Goal: Transaction & Acquisition: Purchase product/service

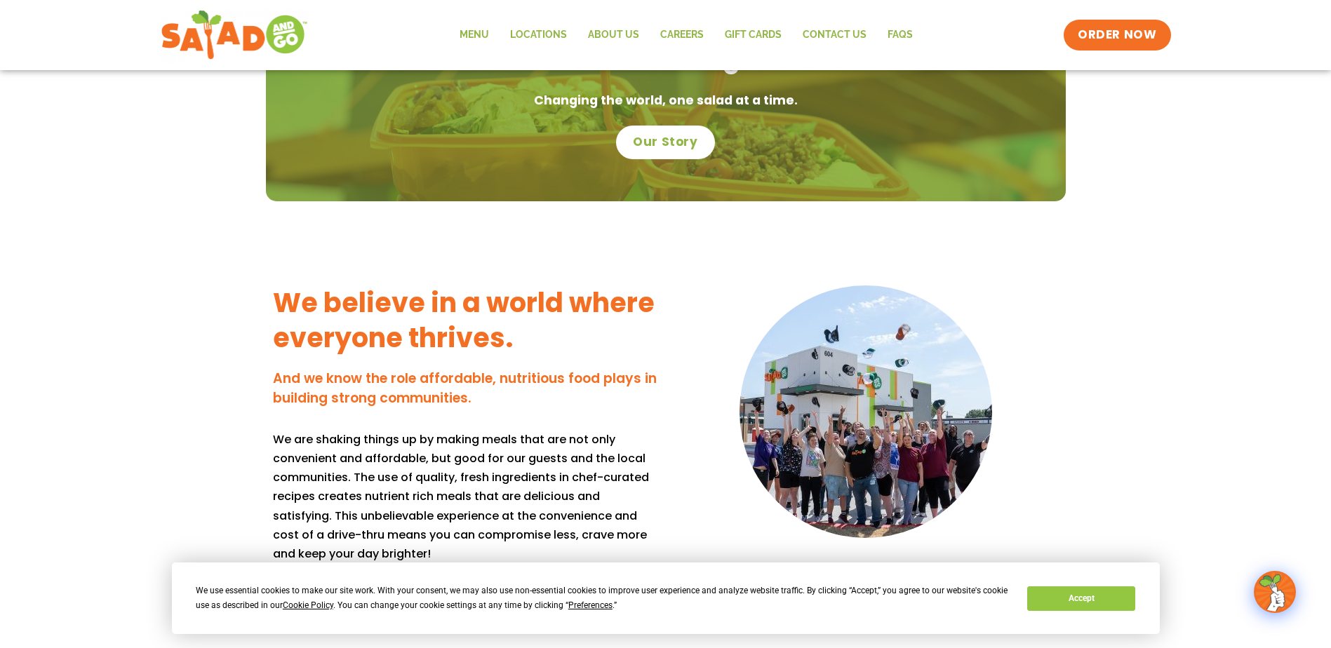
scroll to position [1122, 0]
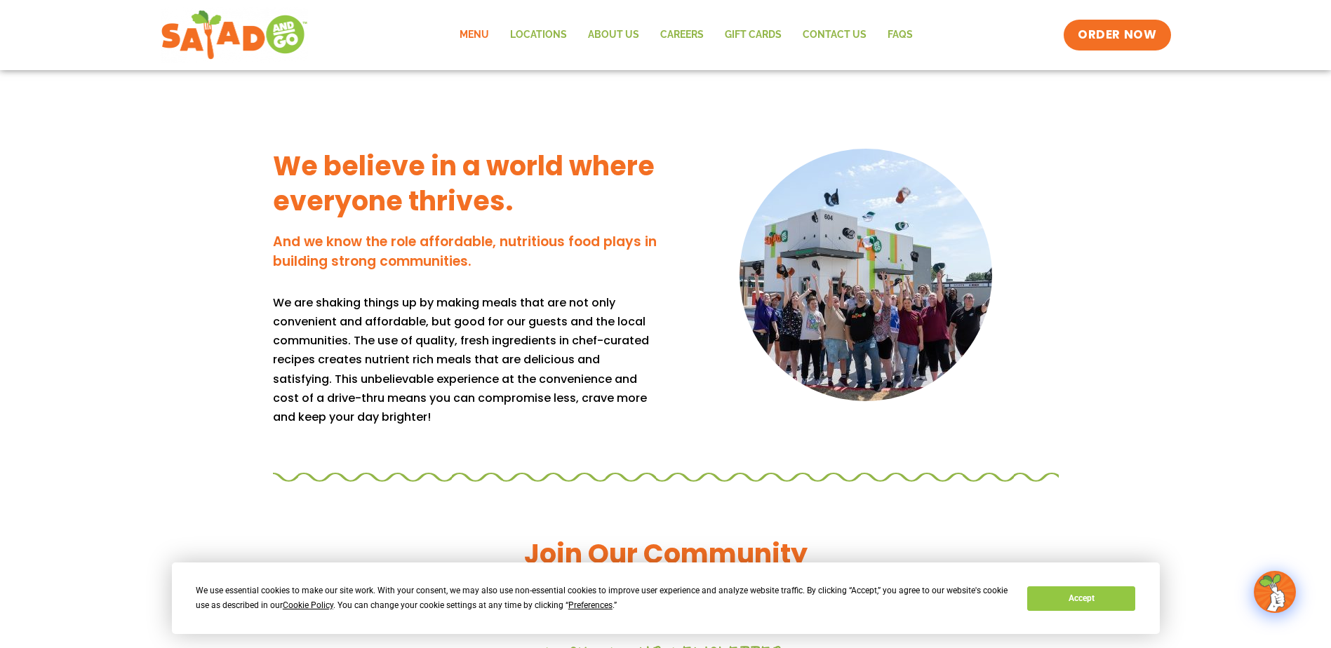
click at [483, 40] on link "Menu" at bounding box center [474, 35] width 51 height 32
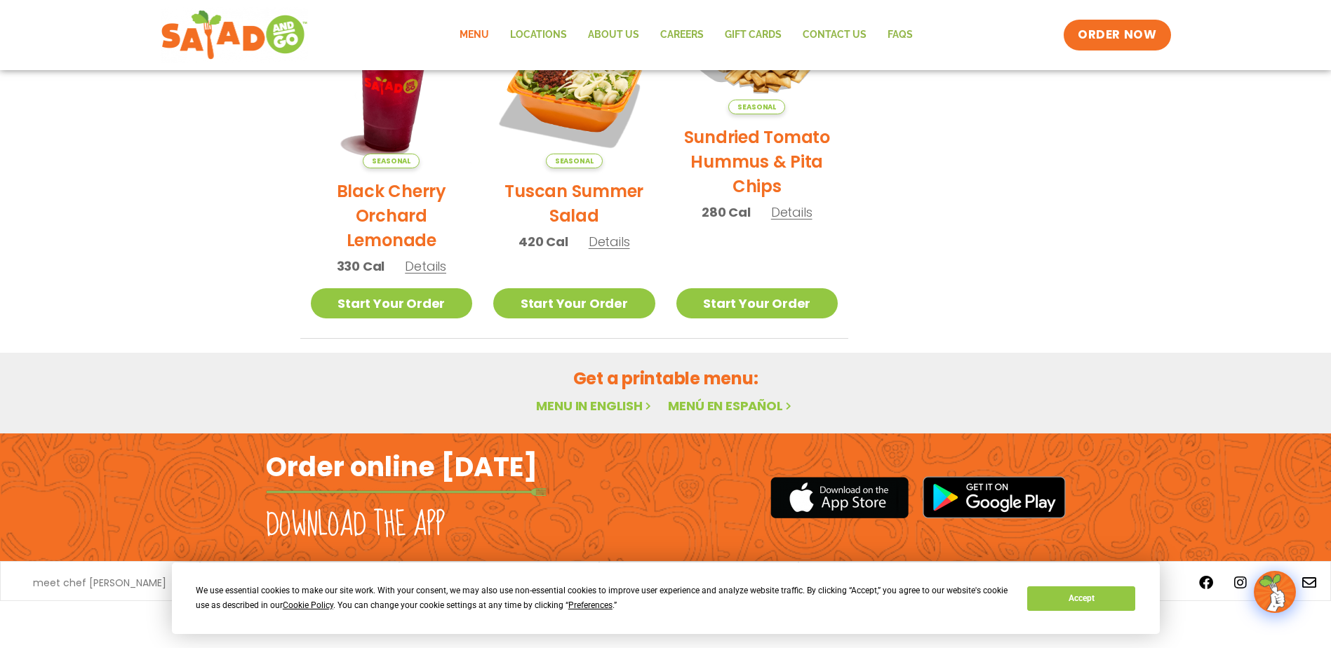
scroll to position [774, 0]
click at [619, 397] on link "Menu in English" at bounding box center [595, 406] width 118 height 18
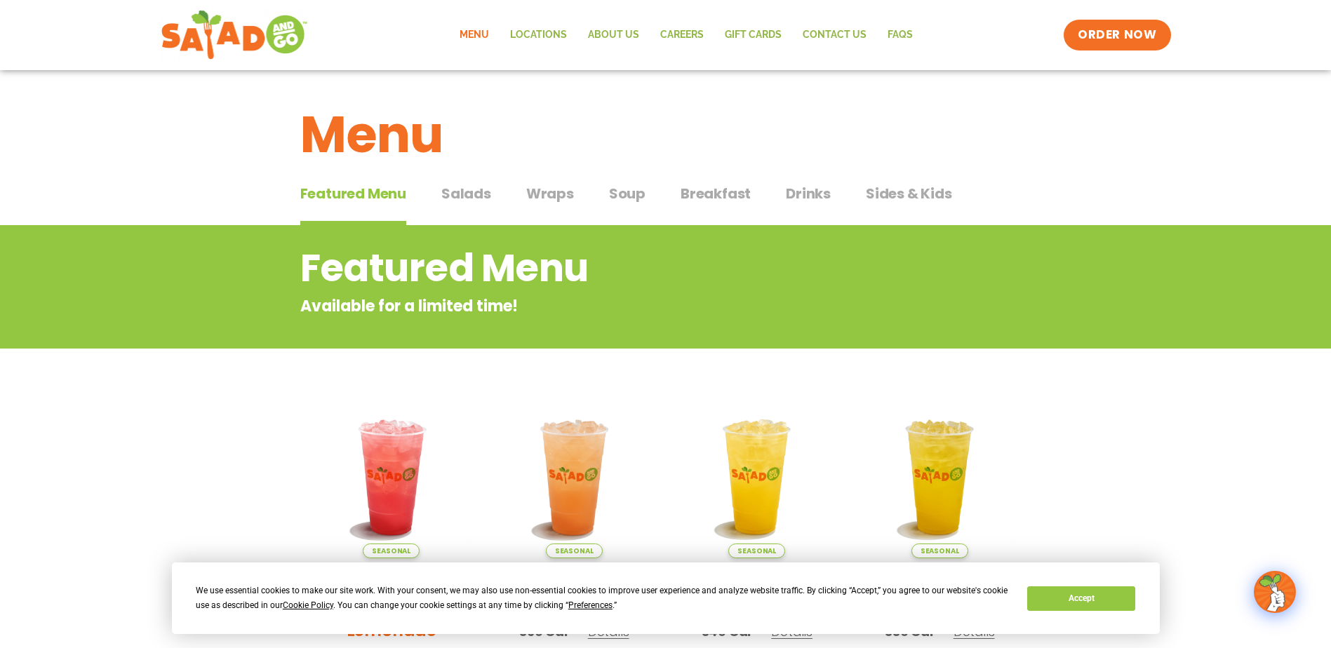
click at [482, 191] on span "Salads" at bounding box center [466, 193] width 50 height 21
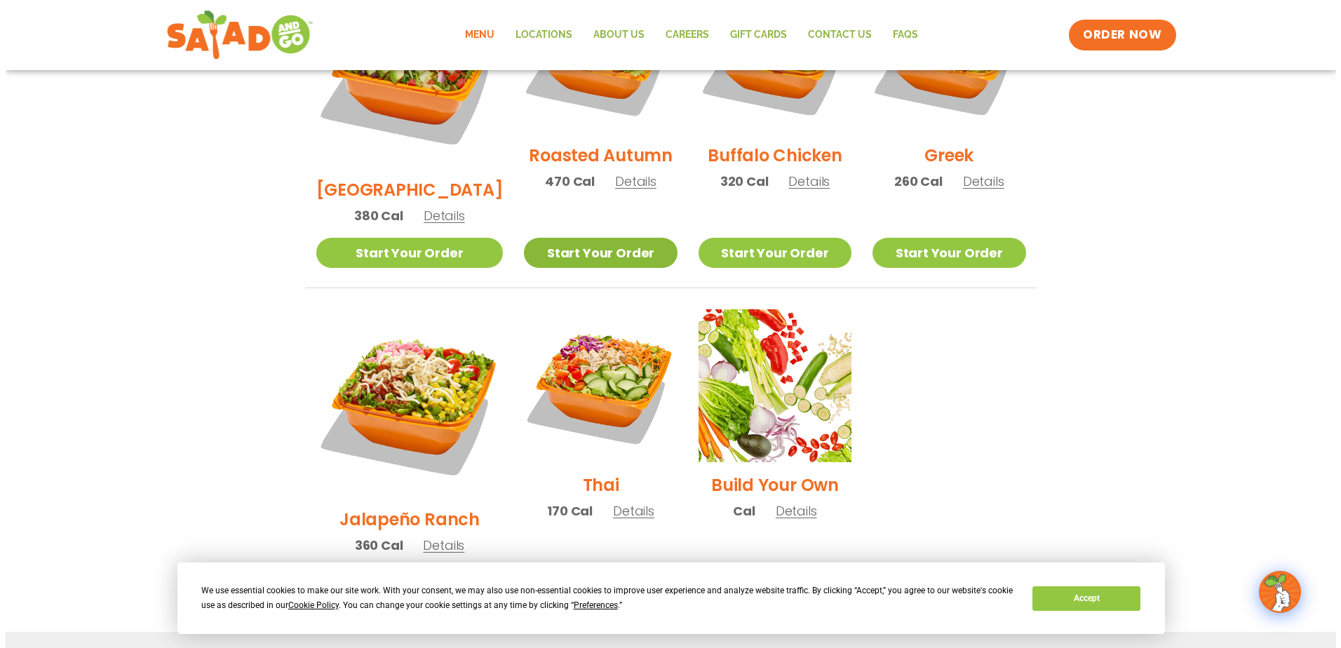
scroll to position [842, 0]
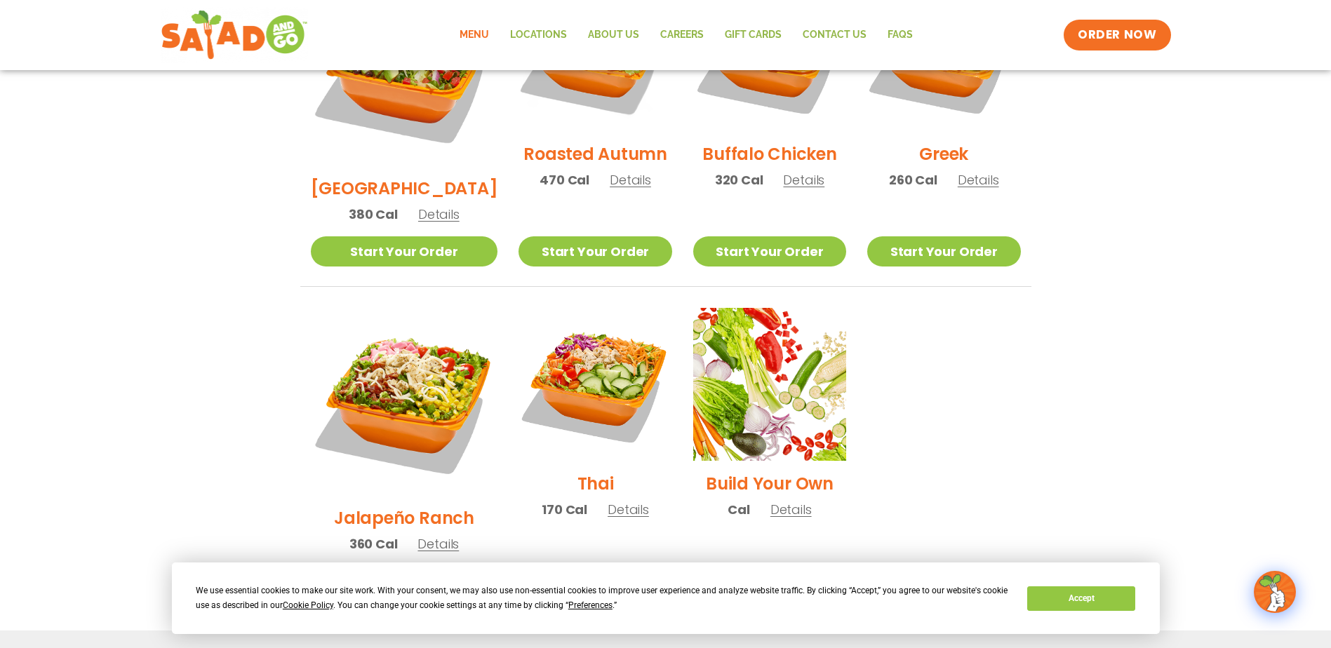
click at [610, 171] on span "Details" at bounding box center [630, 180] width 41 height 18
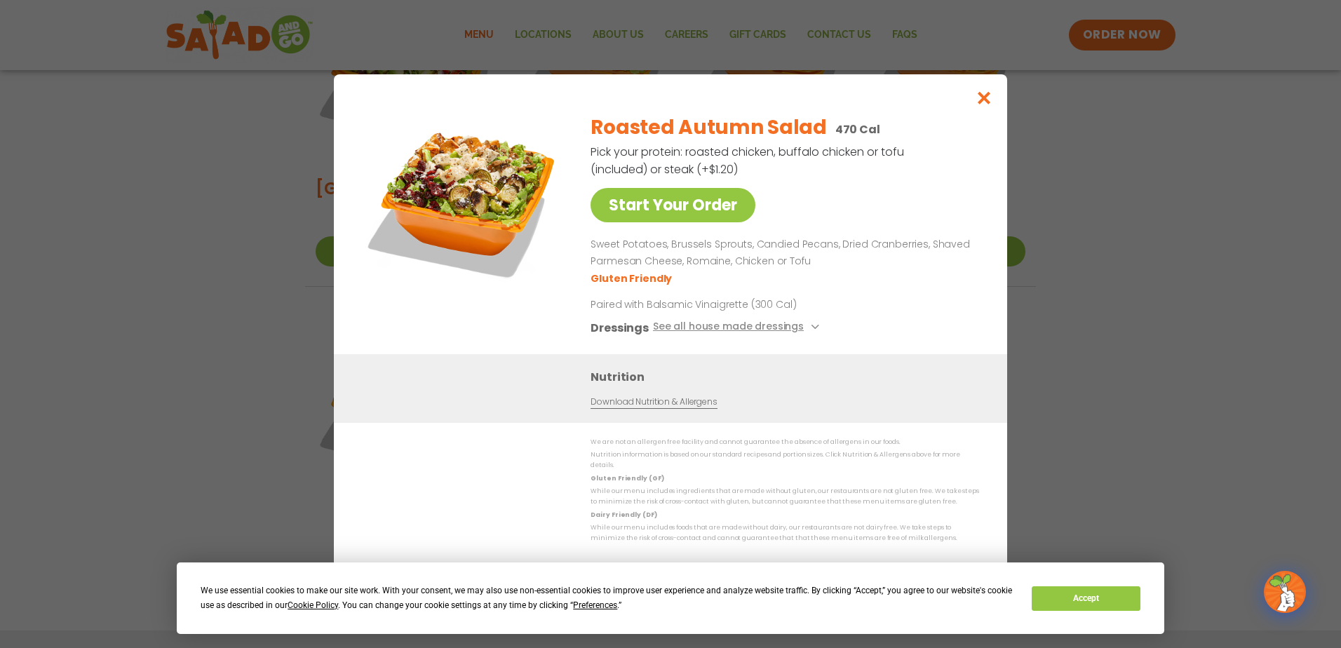
click at [1111, 359] on div "Start Your Order Roasted Autumn Salad 470 Cal Pick your protein: roasted chicke…" at bounding box center [670, 324] width 1341 height 648
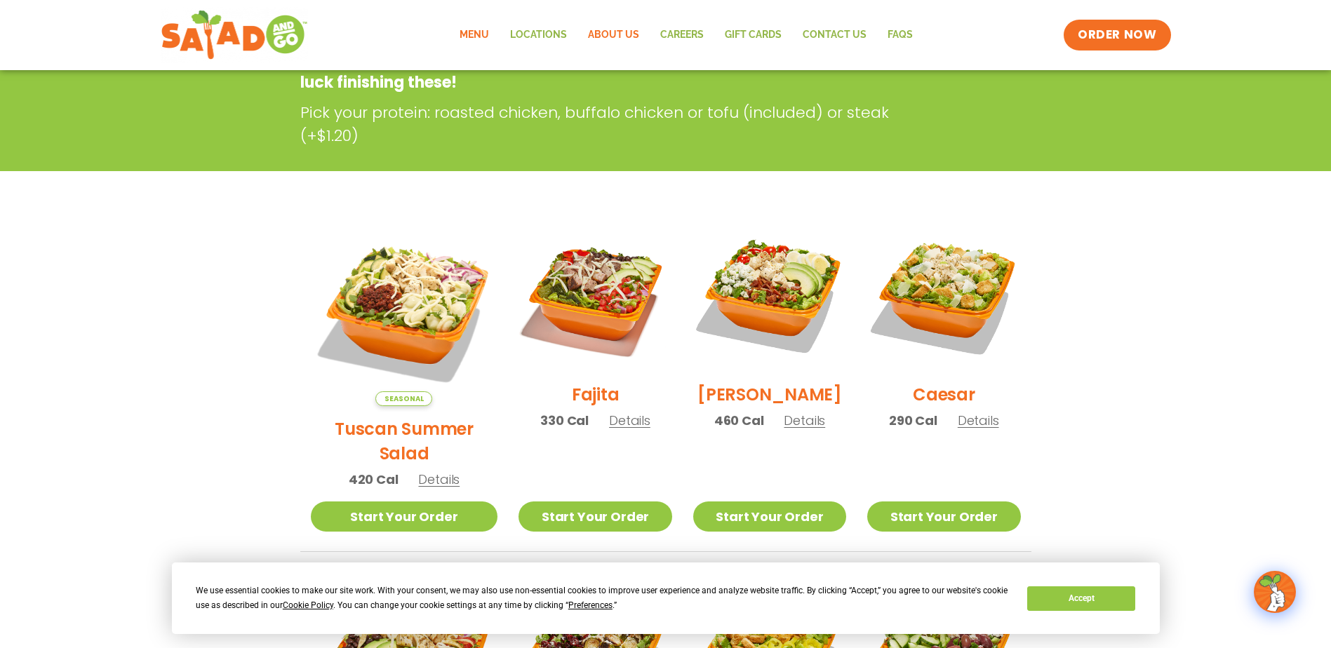
scroll to position [0, 0]
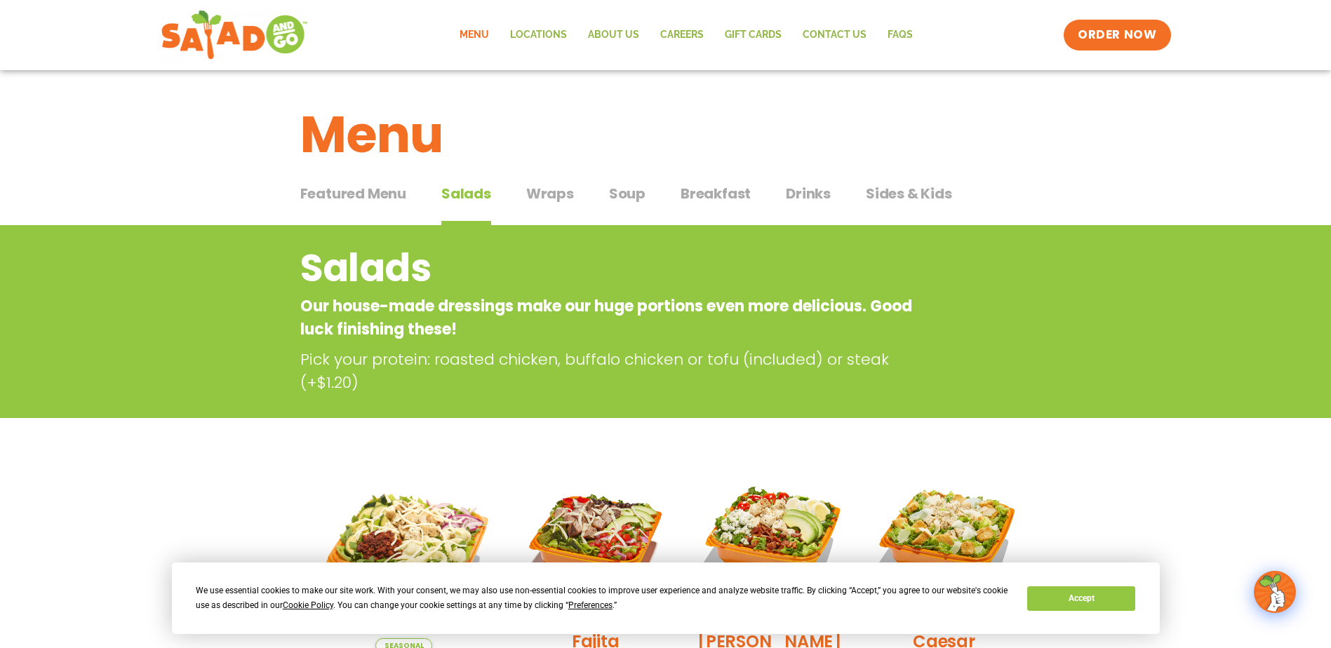
click at [629, 199] on span "Soup" at bounding box center [627, 193] width 36 height 21
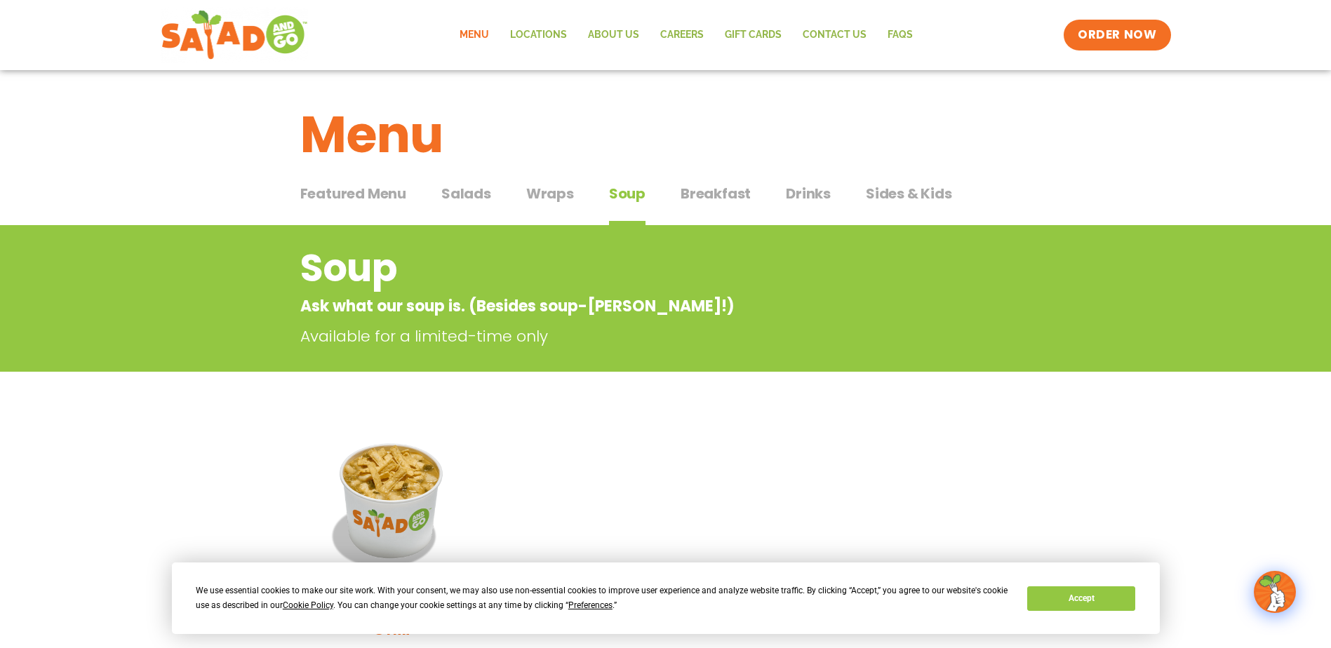
scroll to position [281, 0]
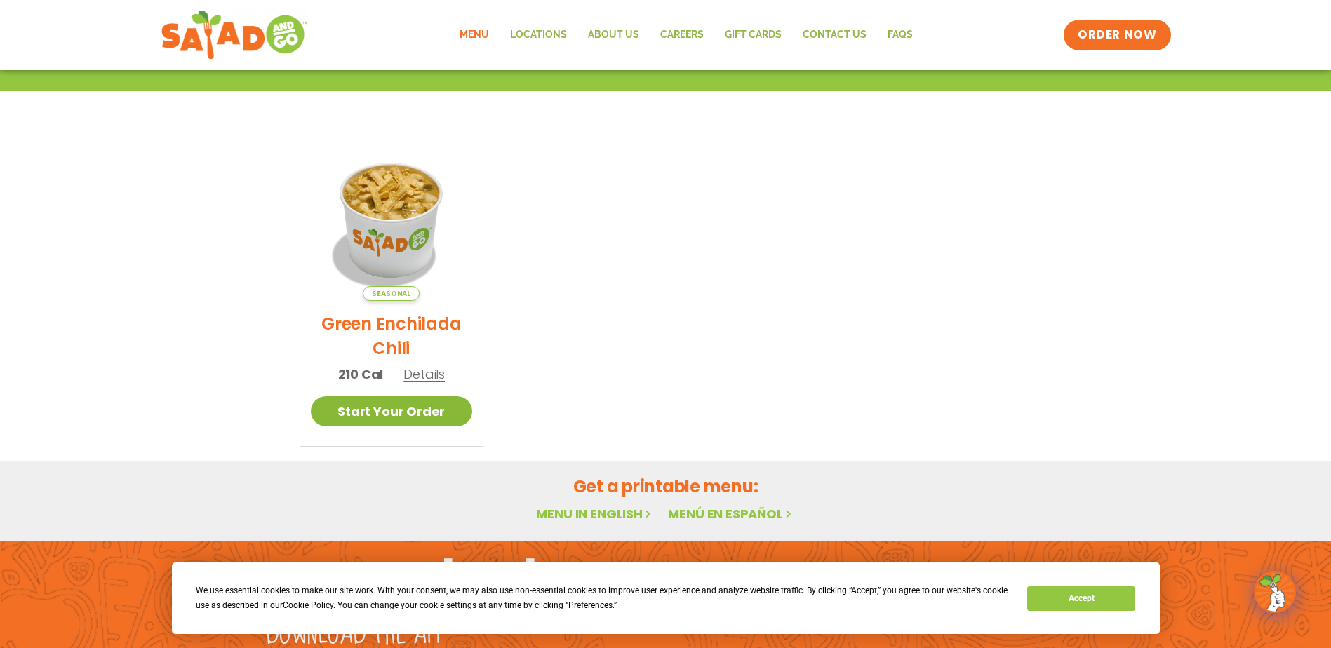
click at [443, 410] on link "Start Your Order" at bounding box center [392, 411] width 162 height 30
